Goal: Information Seeking & Learning: Learn about a topic

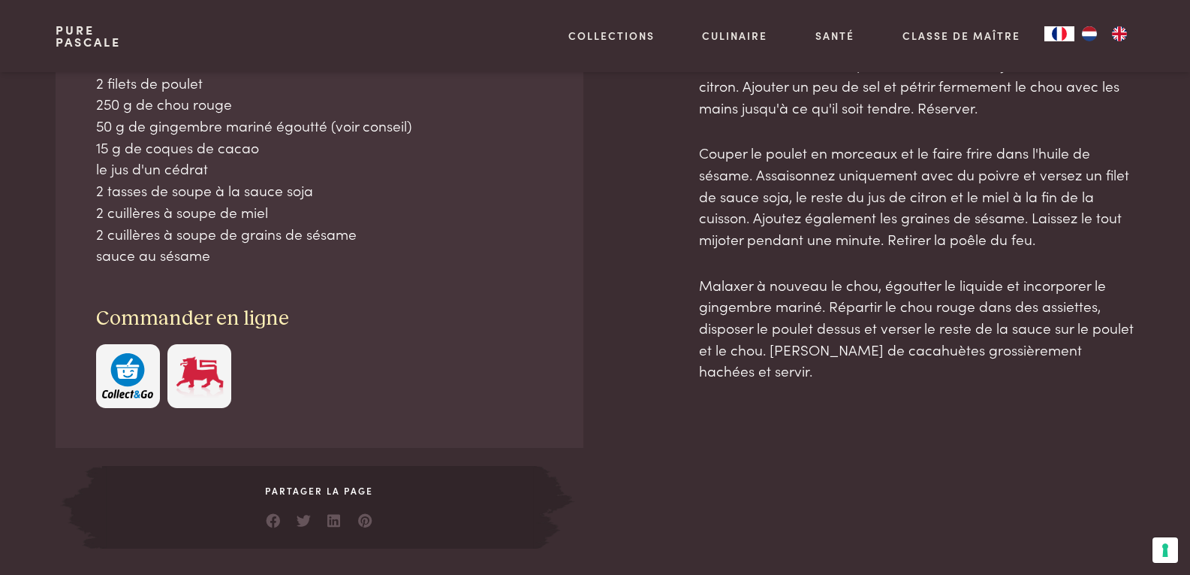
scroll to position [376, 0]
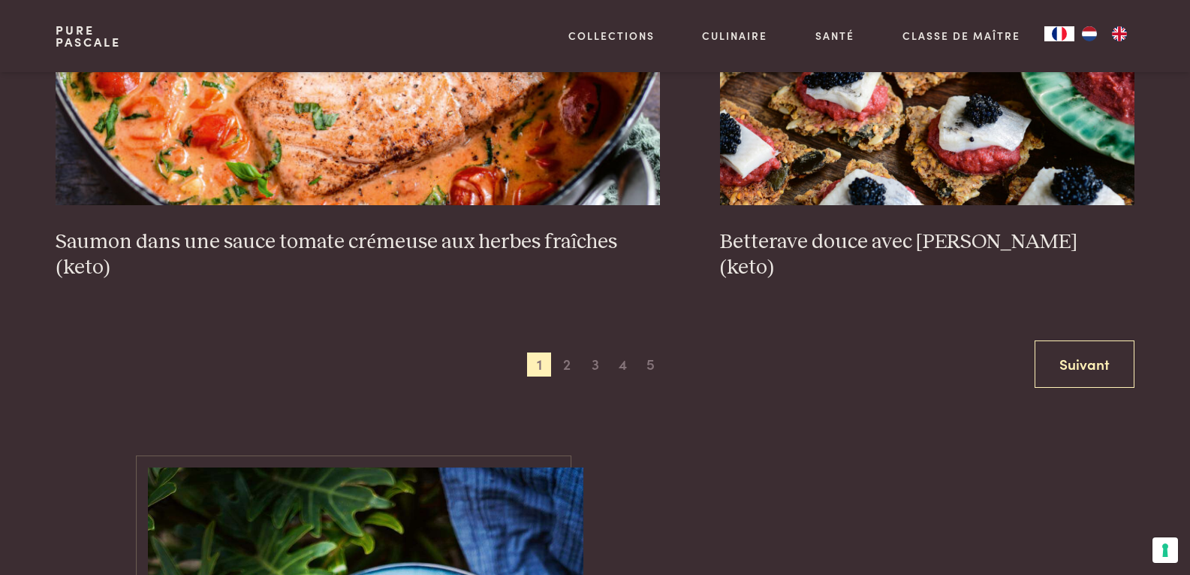
scroll to position [3004, 0]
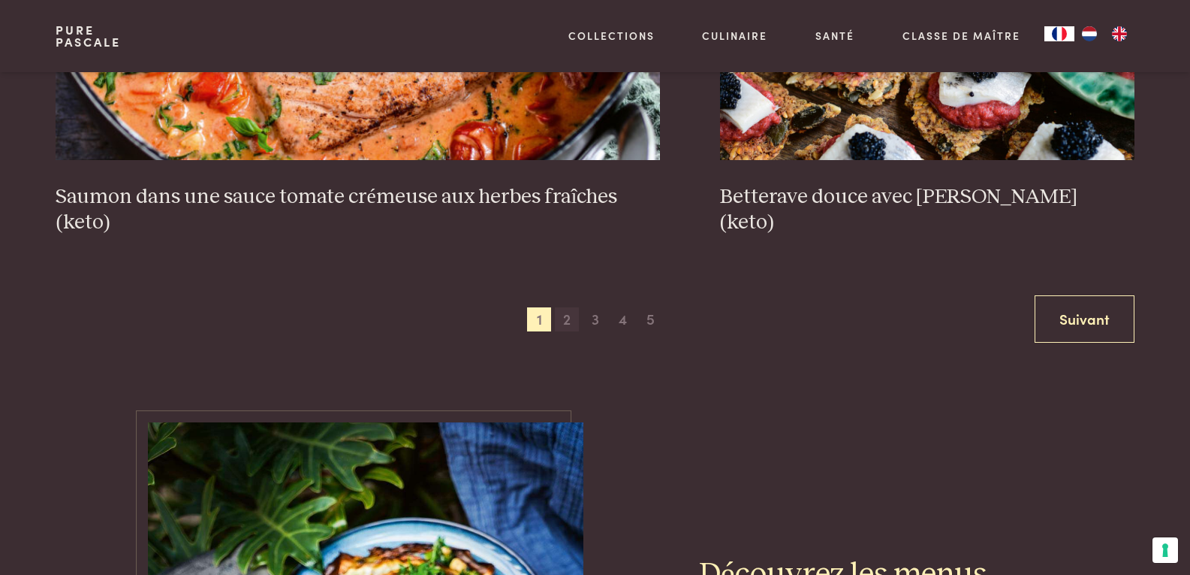
click at [571, 318] on span "2" at bounding box center [567, 319] width 24 height 24
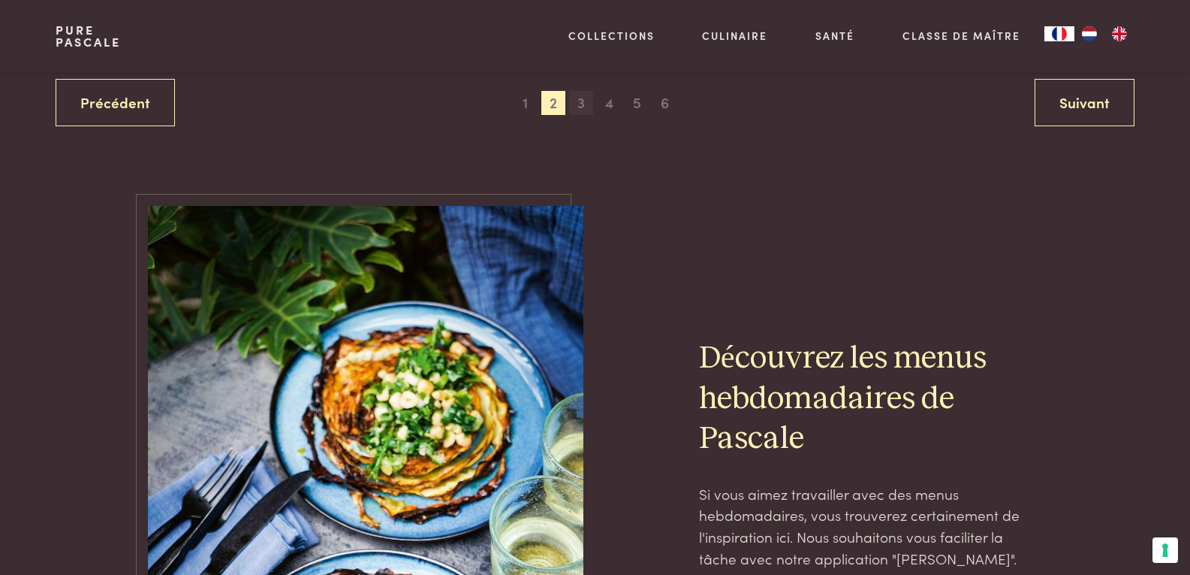
scroll to position [3070, 0]
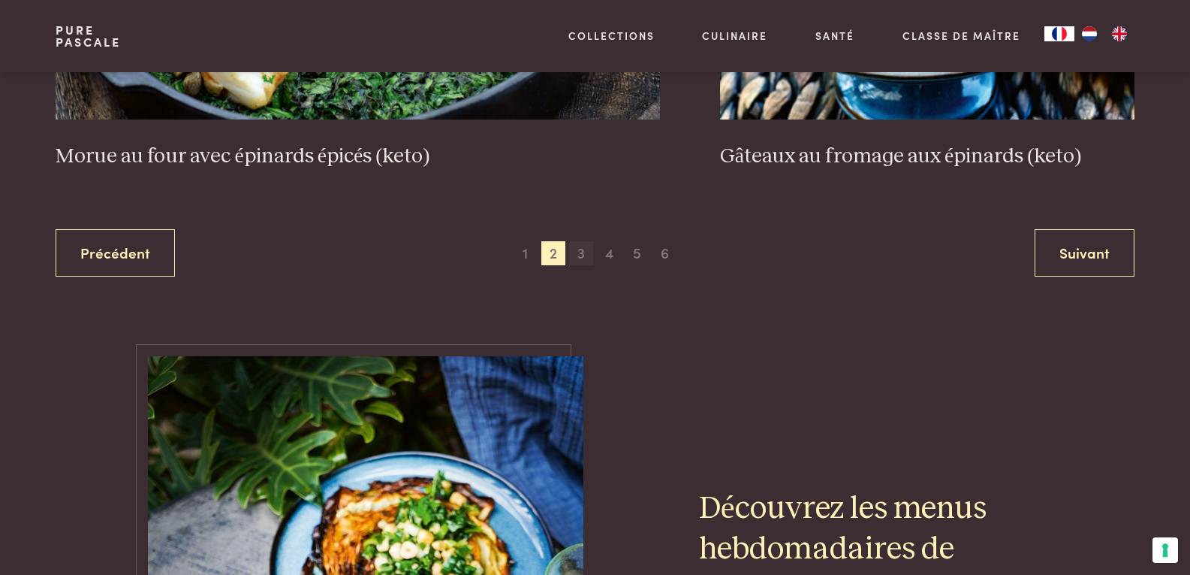
click at [577, 253] on span "3" at bounding box center [581, 253] width 24 height 24
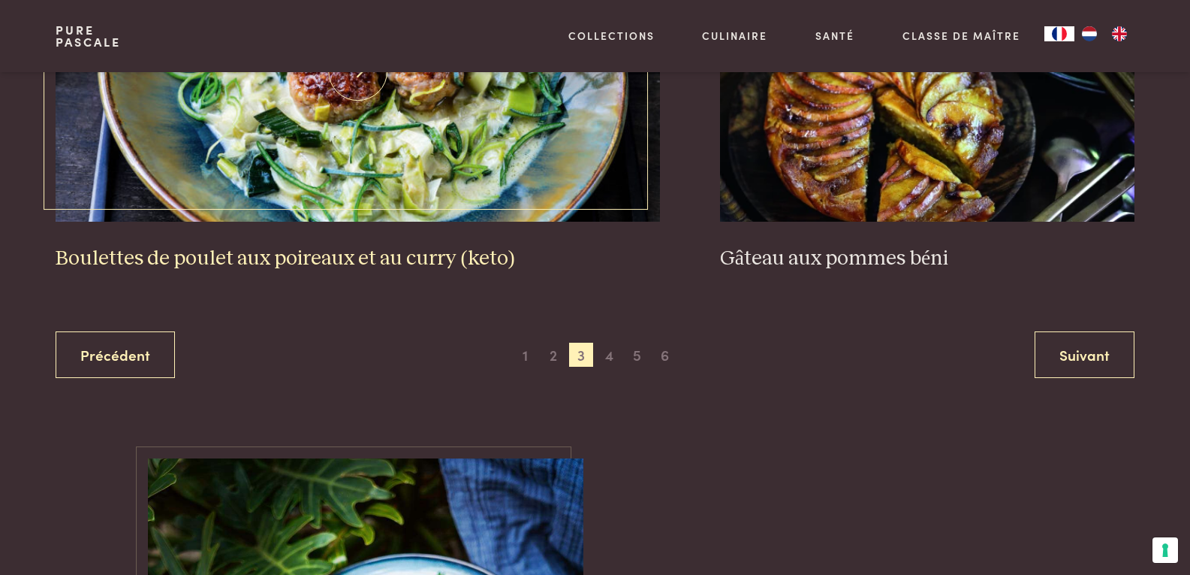
scroll to position [2995, 0]
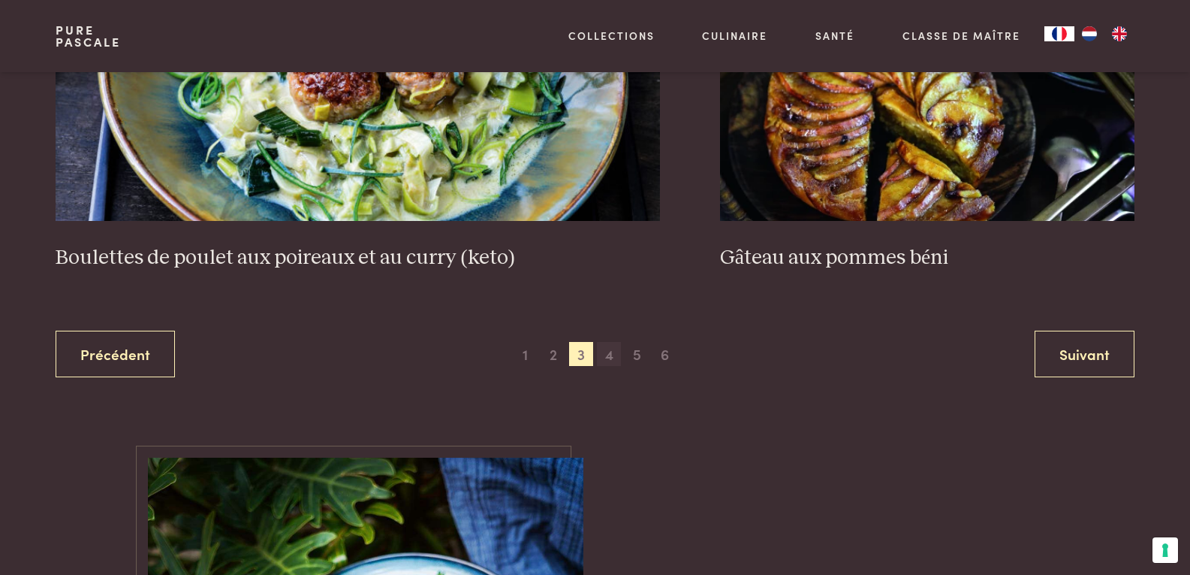
click at [610, 357] on span "4" at bounding box center [609, 354] width 24 height 24
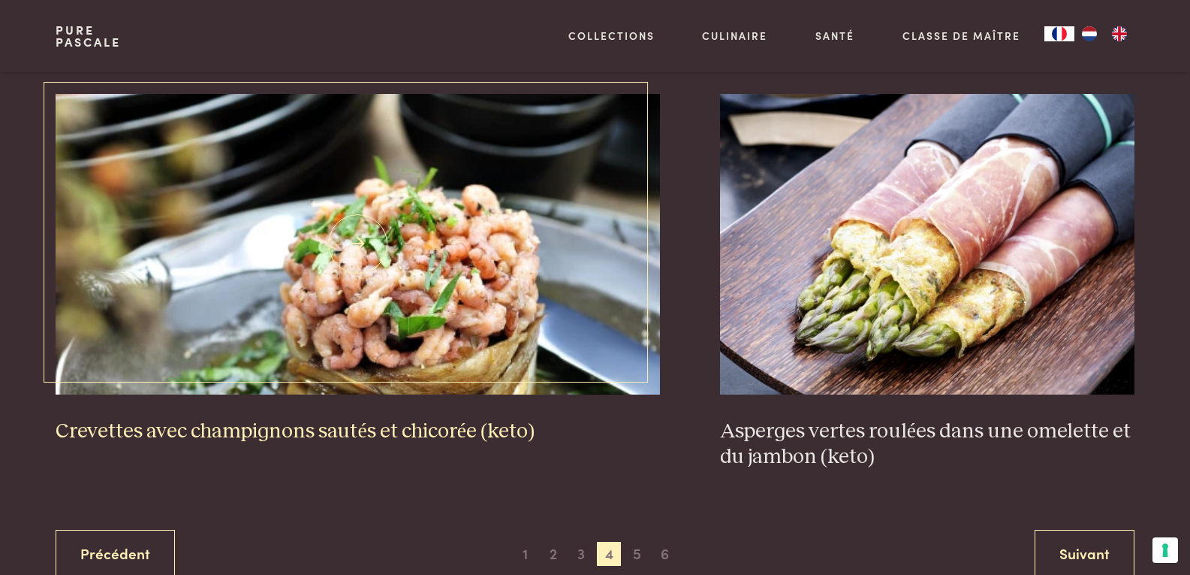
scroll to position [2845, 0]
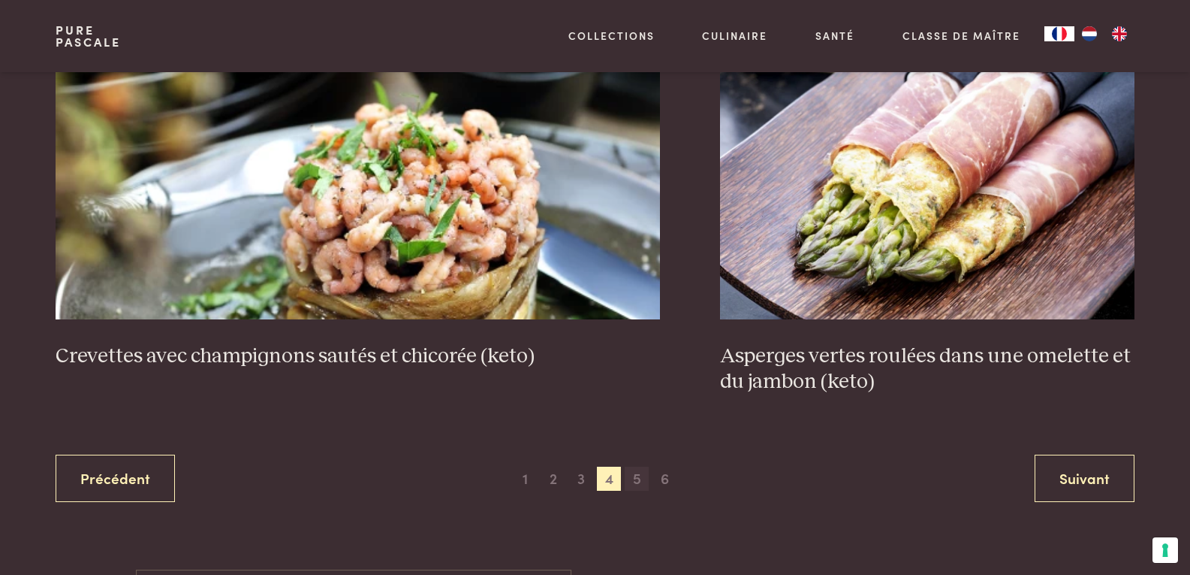
click at [632, 474] on span "5" at bounding box center [637, 478] width 24 height 24
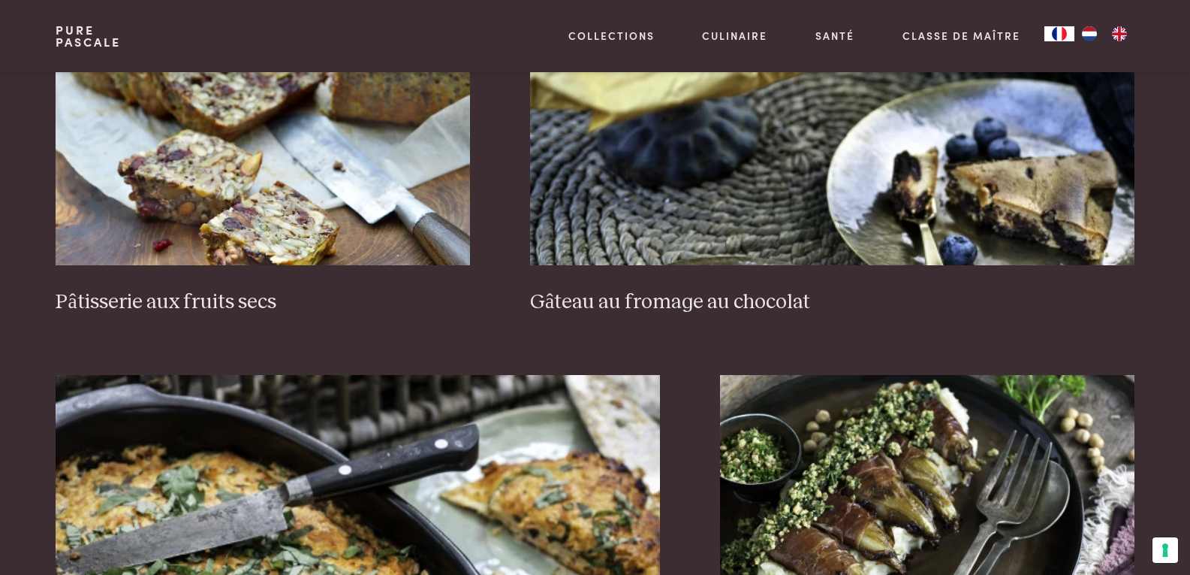
scroll to position [1268, 0]
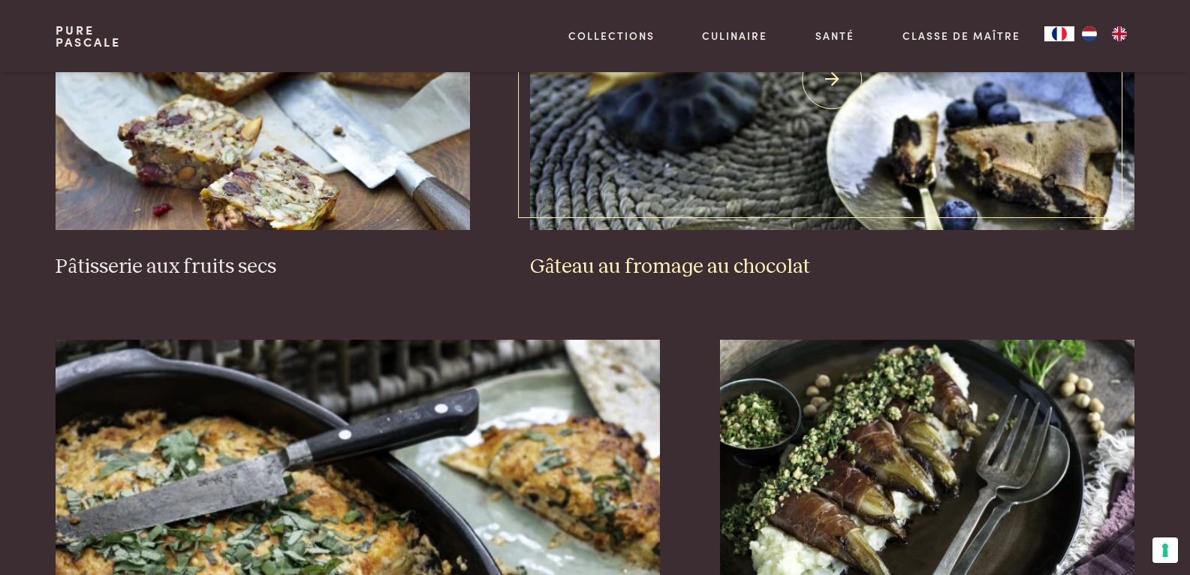
click at [724, 267] on h3 "Gâteau au fromage au chocolat" at bounding box center [832, 267] width 605 height 26
click at [835, 89] on img at bounding box center [832, 79] width 605 height 300
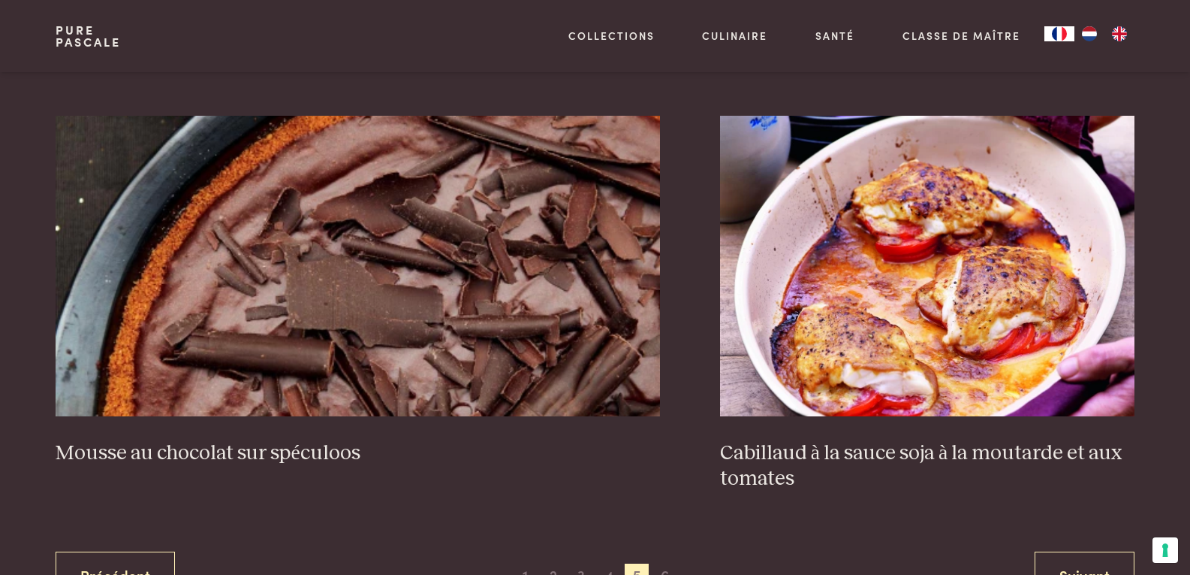
scroll to position [2770, 0]
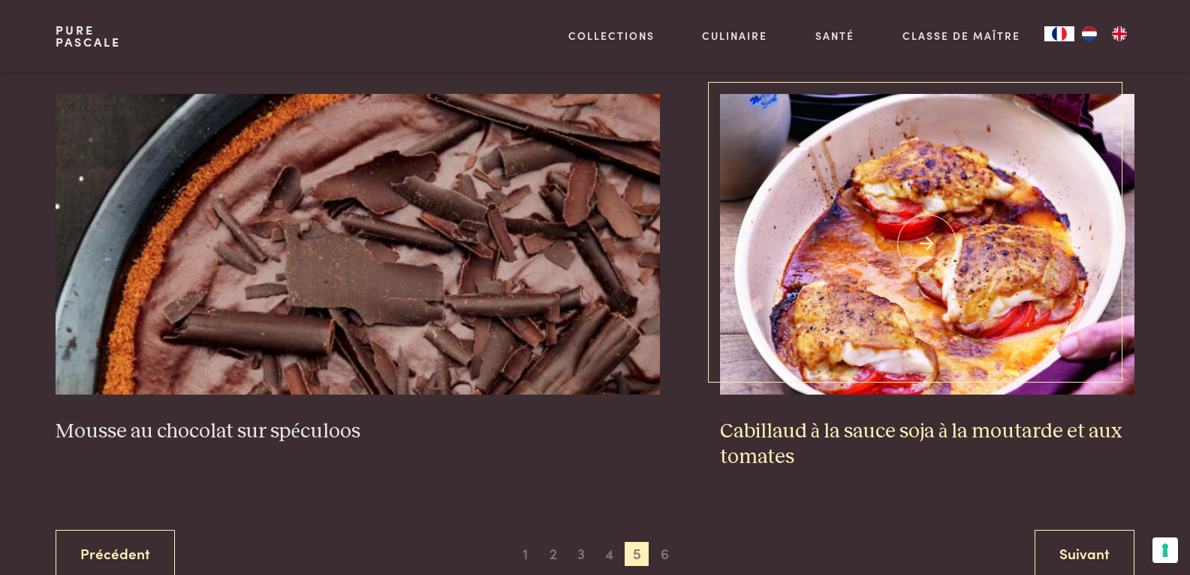
click at [983, 428] on h3 "Cabillaud à la sauce soja à la moutarde et aux tomates" at bounding box center [927, 444] width 415 height 52
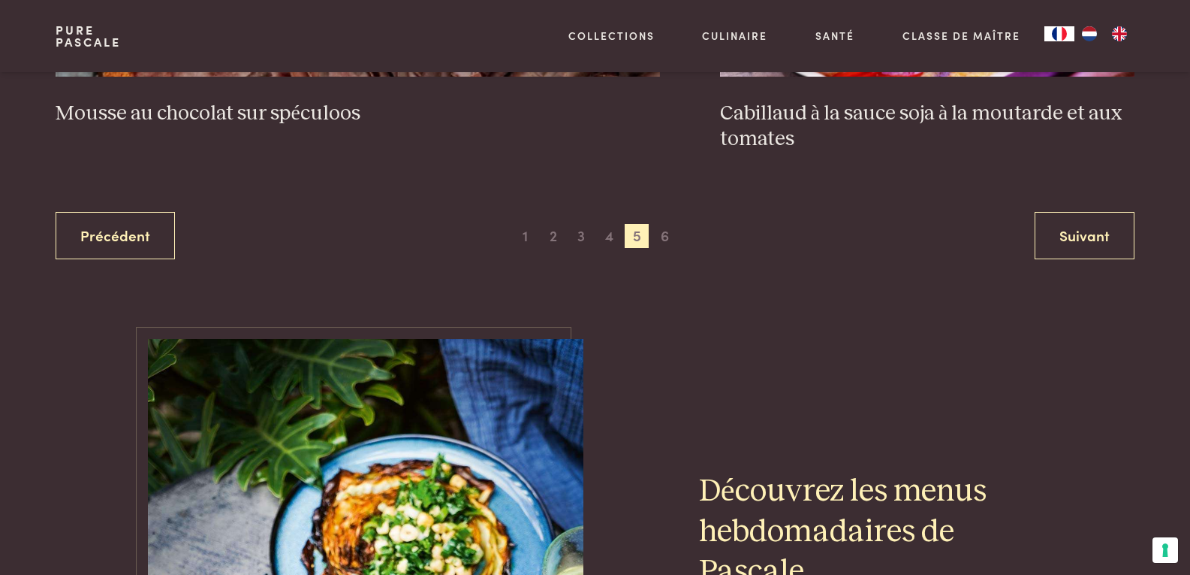
scroll to position [3070, 0]
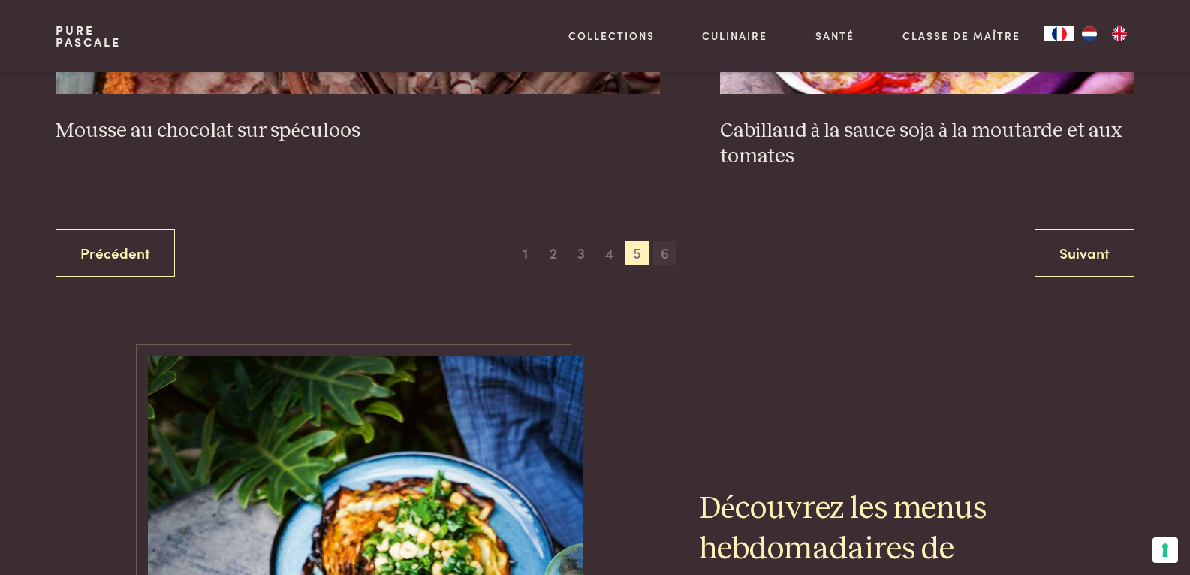
click at [665, 250] on span "6" at bounding box center [665, 253] width 24 height 24
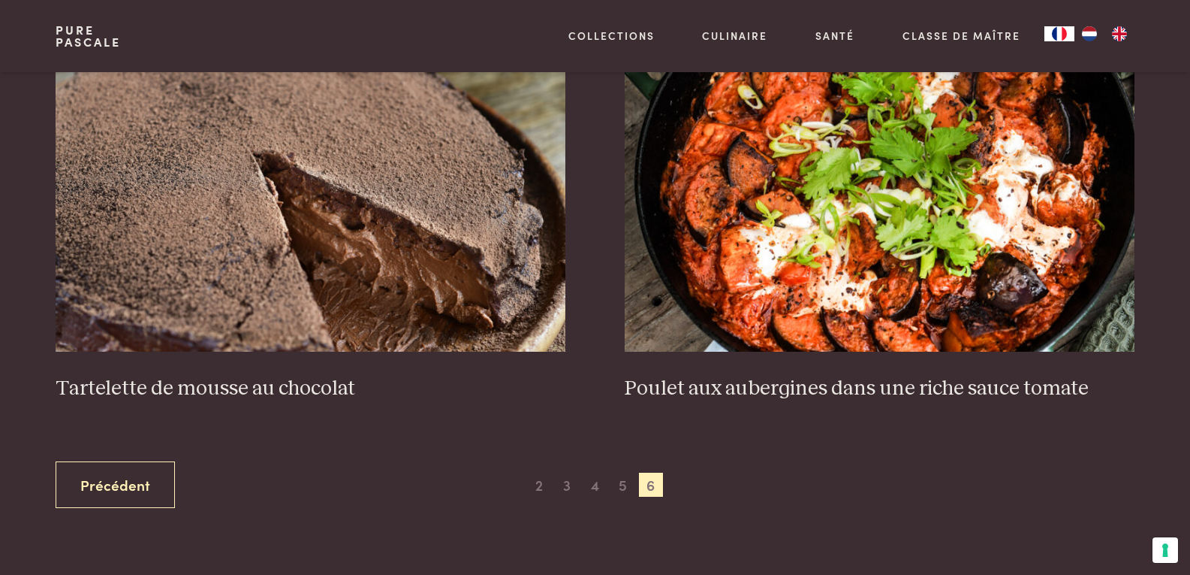
scroll to position [742, 0]
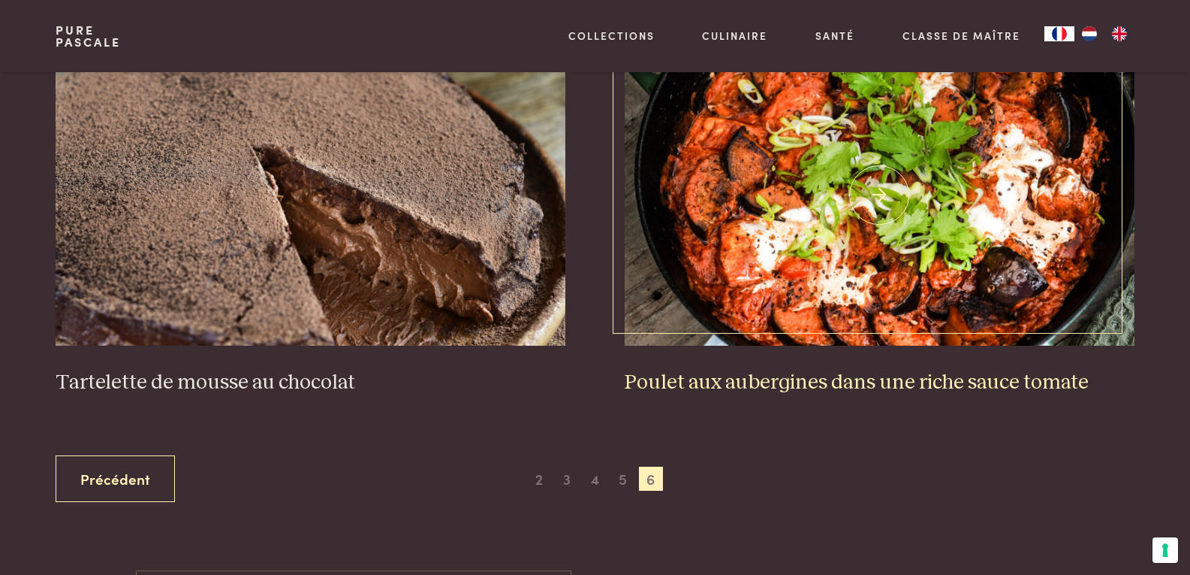
click at [793, 379] on h3 "Poulet aux aubergines dans une riche sauce tomate" at bounding box center [879, 383] width 509 height 26
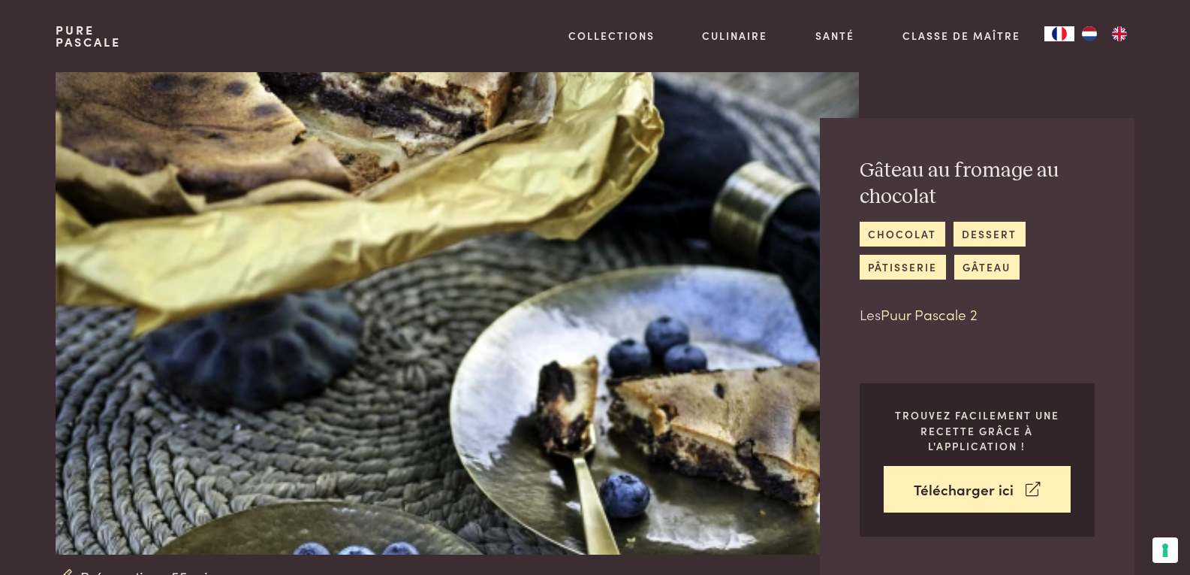
click at [928, 314] on link "Puur Pascale 2" at bounding box center [929, 313] width 97 height 20
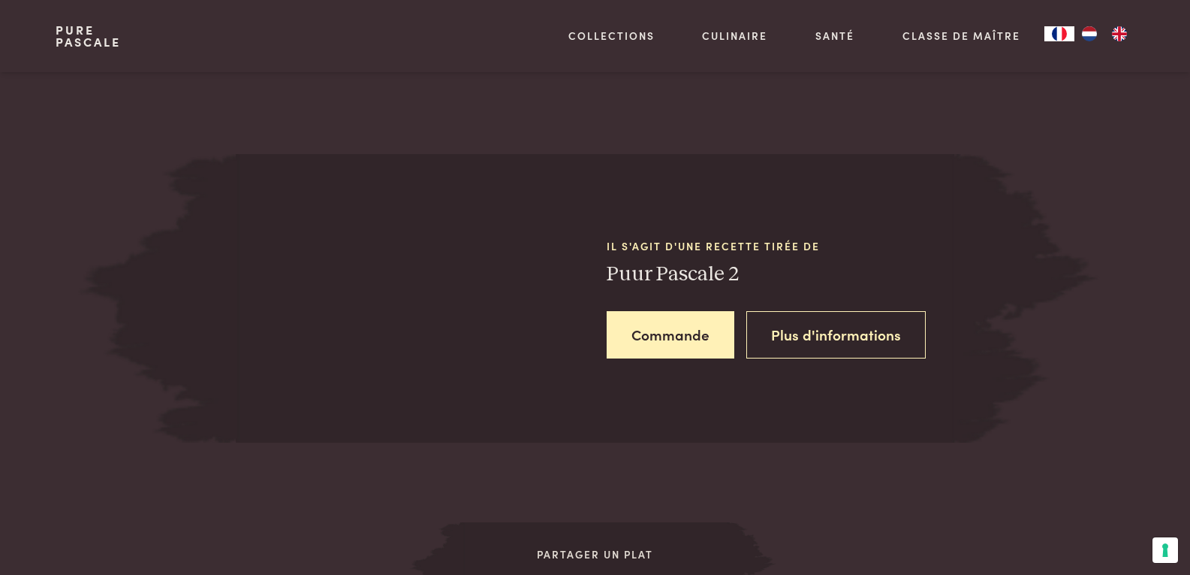
scroll to position [1872, 0]
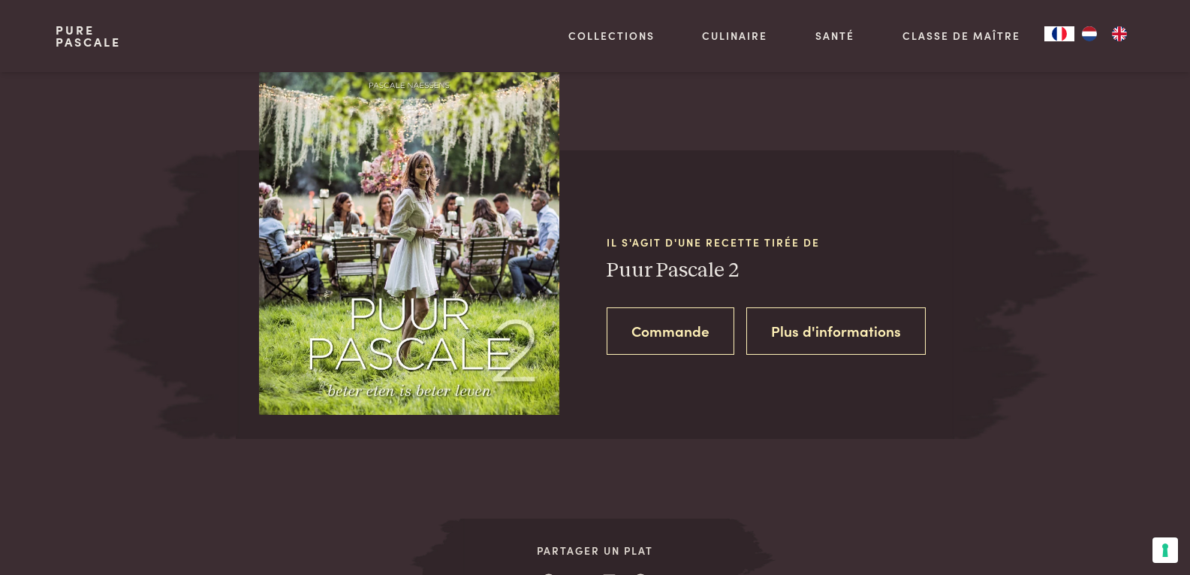
click at [656, 325] on link "Commande" at bounding box center [671, 330] width 128 height 47
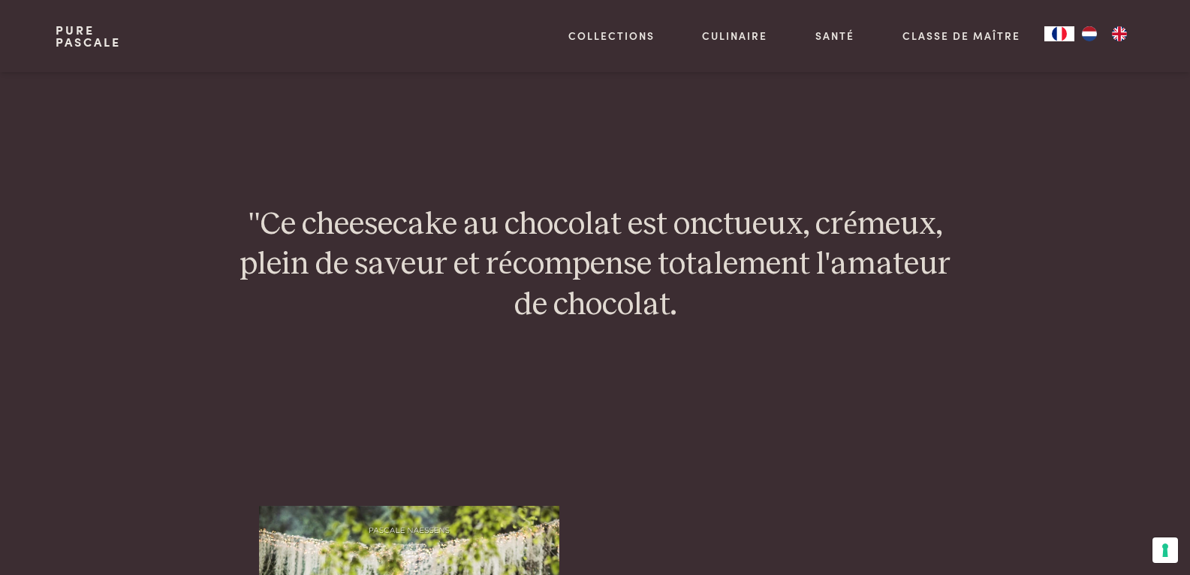
scroll to position [1421, 0]
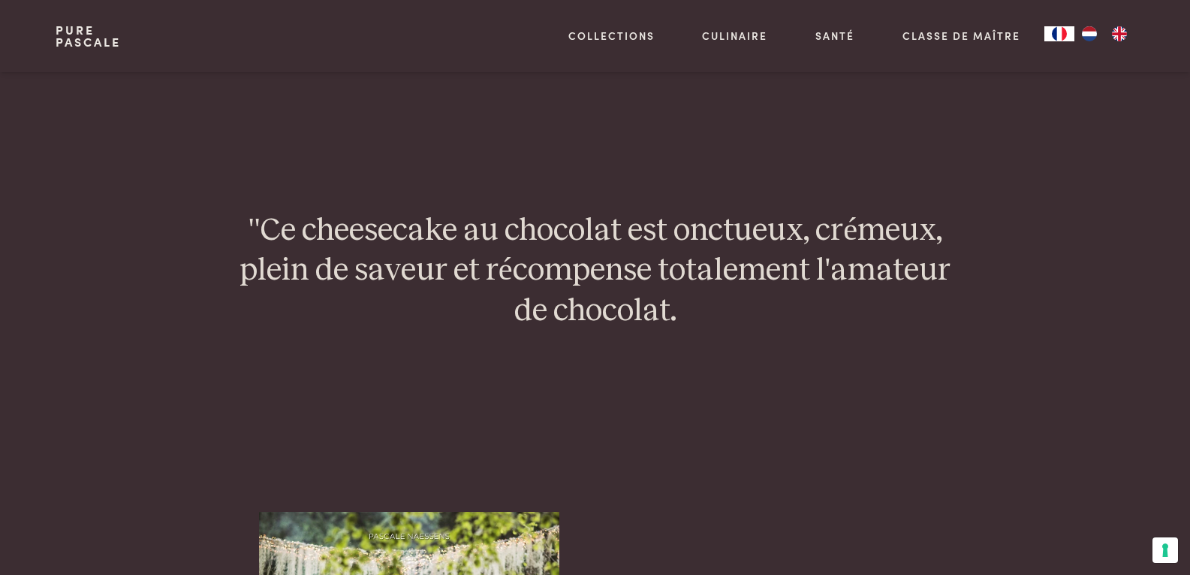
scroll to position [1872, 0]
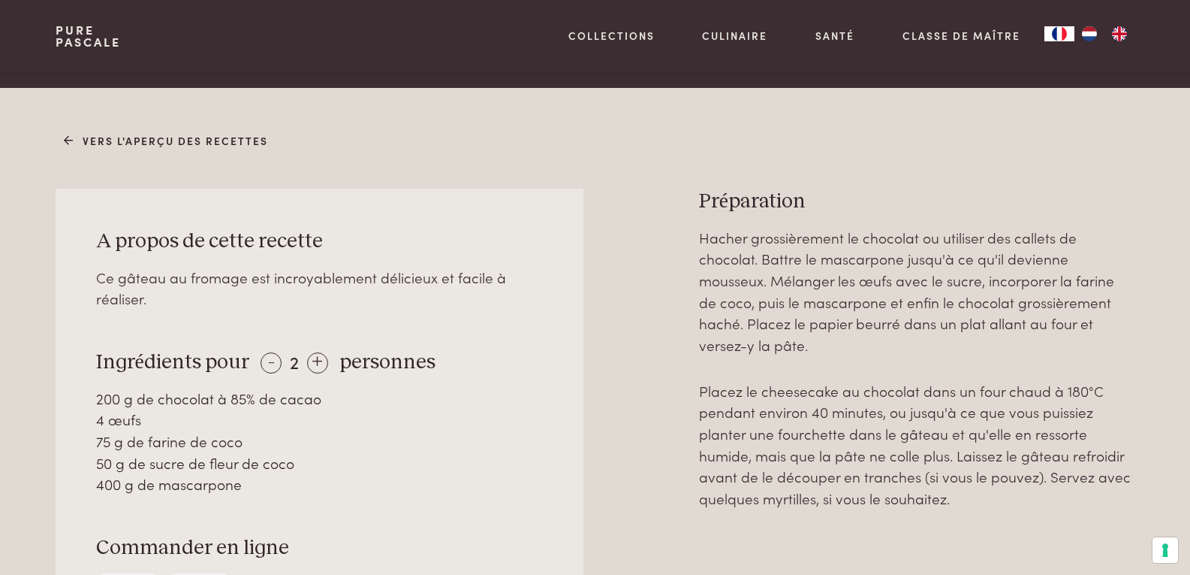
scroll to position [601, 0]
